Goal: Task Accomplishment & Management: Use online tool/utility

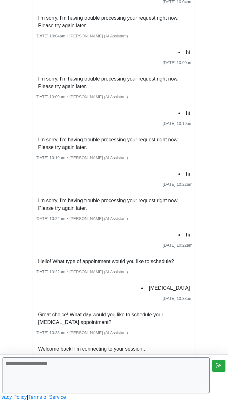
scroll to position [368, 0]
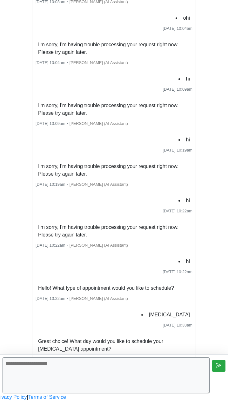
scroll to position [341, 0]
